Goal: Check status

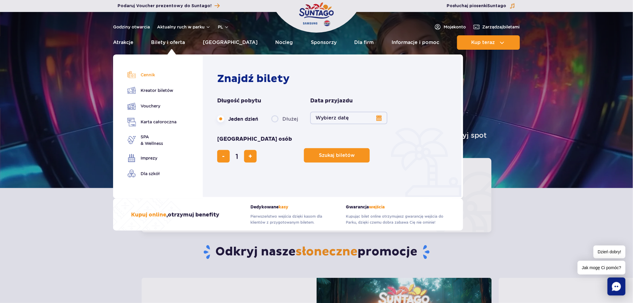
click at [145, 72] on link "Cennik" at bounding box center [152, 75] width 49 height 8
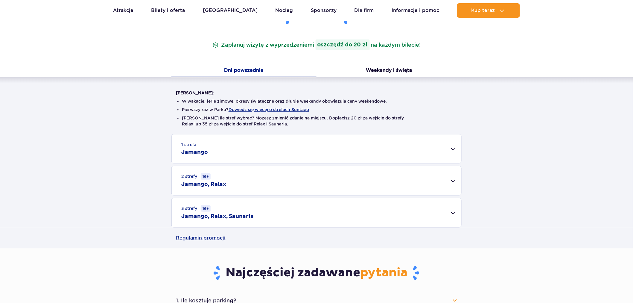
scroll to position [100, 0]
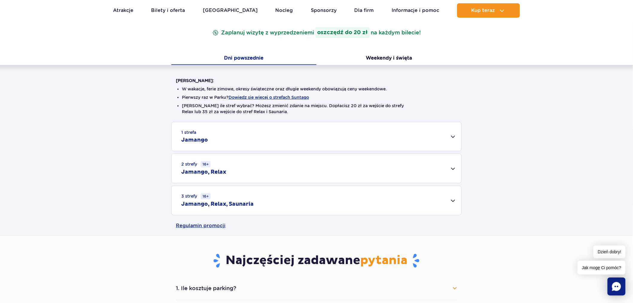
click at [314, 135] on div "1 strefa Jamango" at bounding box center [317, 136] width 290 height 29
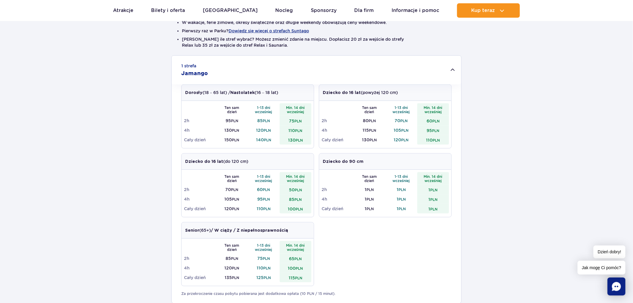
scroll to position [199, 0]
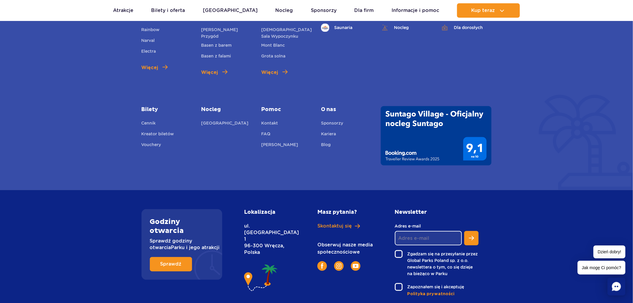
scroll to position [1511, 0]
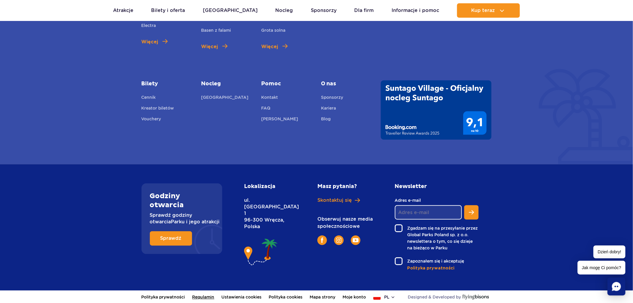
click at [206, 296] on link "Regulamin" at bounding box center [203, 296] width 22 height 13
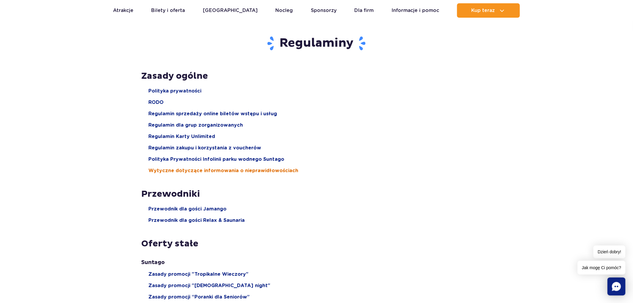
scroll to position [33, 0]
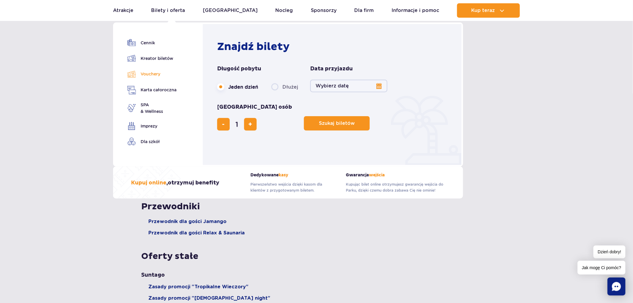
click at [145, 73] on link "Vouchery" at bounding box center [152, 74] width 49 height 9
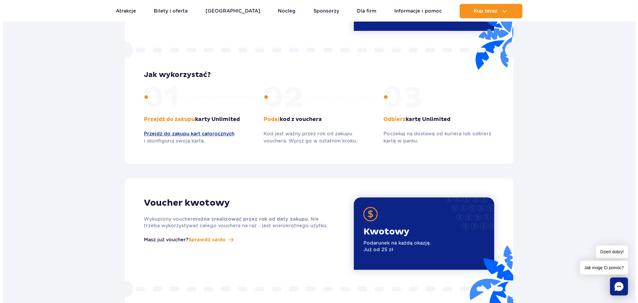
scroll to position [632, 0]
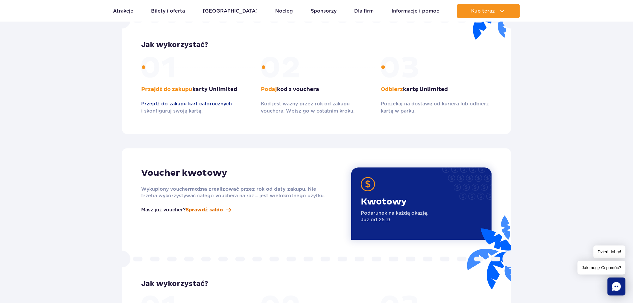
click at [204, 206] on span "Sprawdź saldo" at bounding box center [204, 209] width 37 height 7
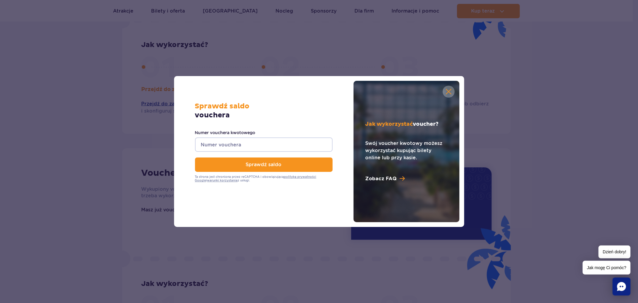
click at [235, 150] on input "Numer vouchera kwotowego" at bounding box center [264, 144] width 138 height 14
paste input "0630003074954142"
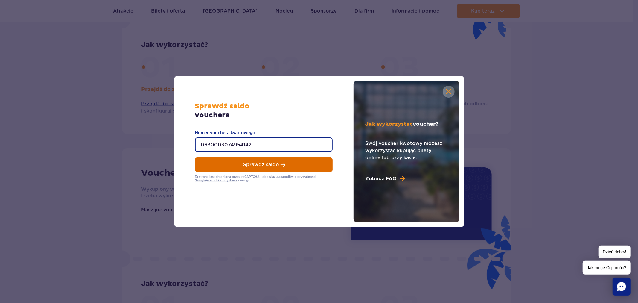
type input "0630003074954142"
click at [228, 163] on button "Sprawdź saldo" at bounding box center [264, 164] width 138 height 14
